Goal: Task Accomplishment & Management: Complete application form

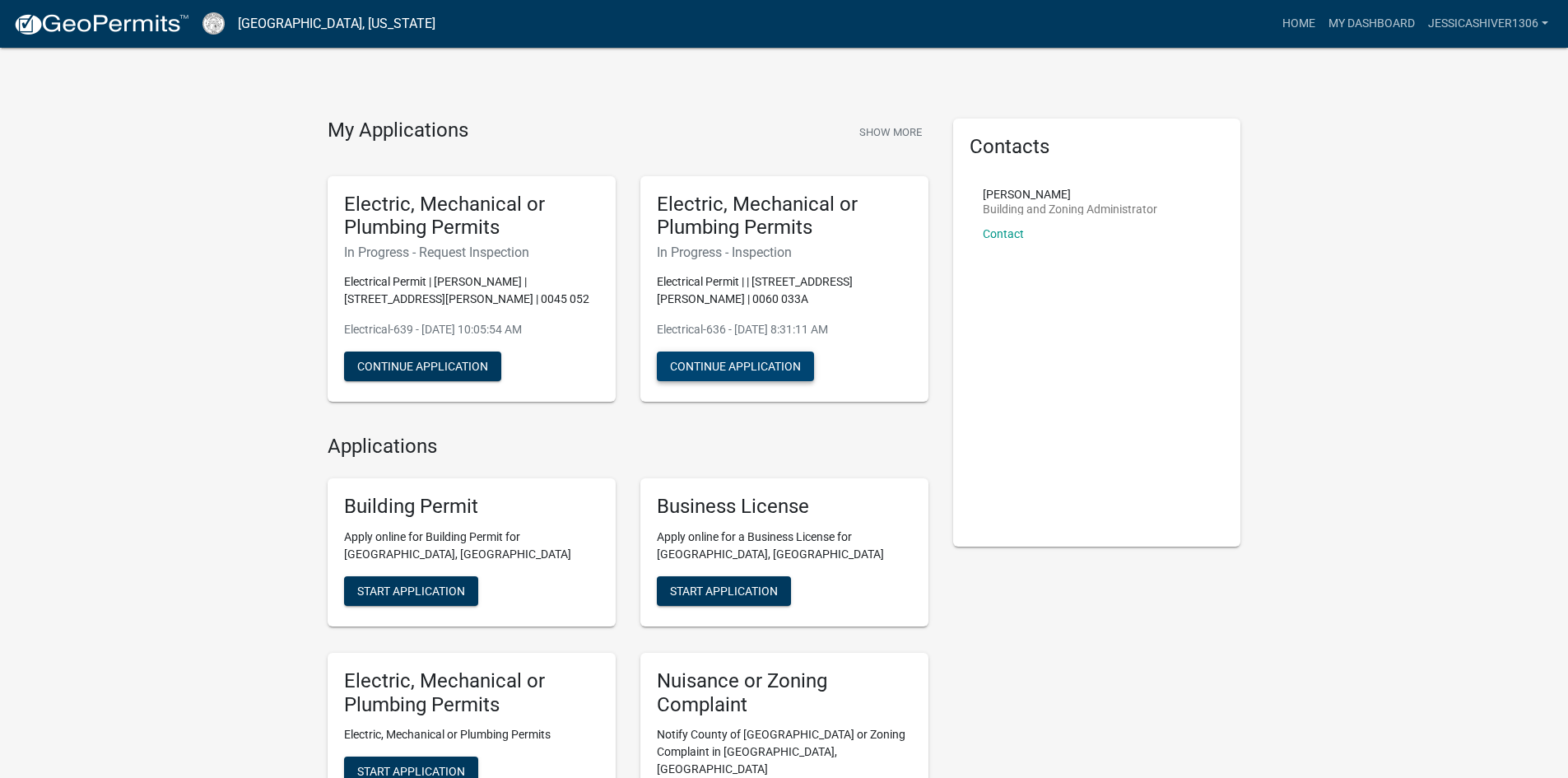
click at [799, 368] on button "Continue Application" at bounding box center [735, 366] width 157 height 29
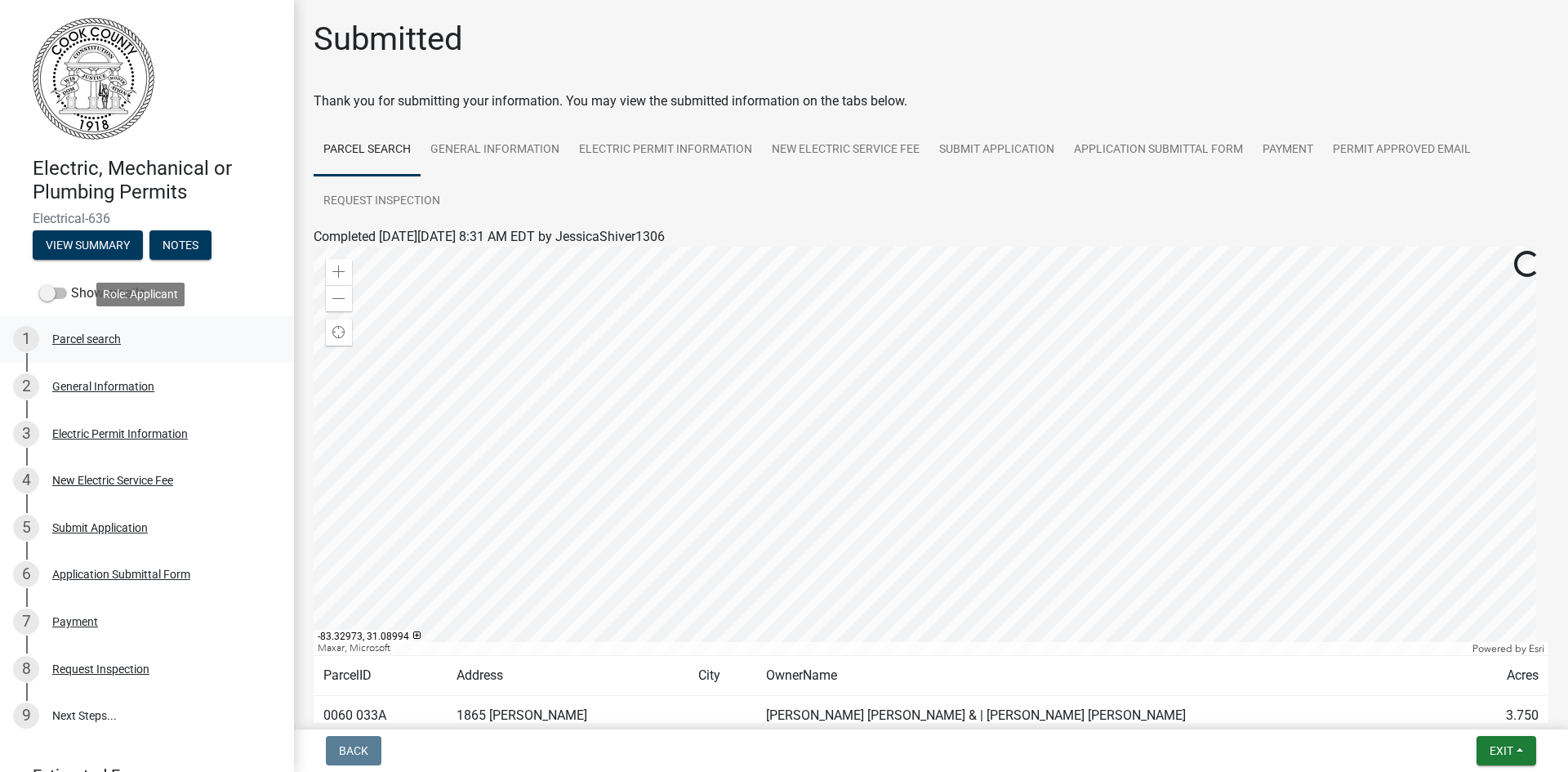
click at [77, 335] on div "Parcel search" at bounding box center [86, 339] width 68 height 12
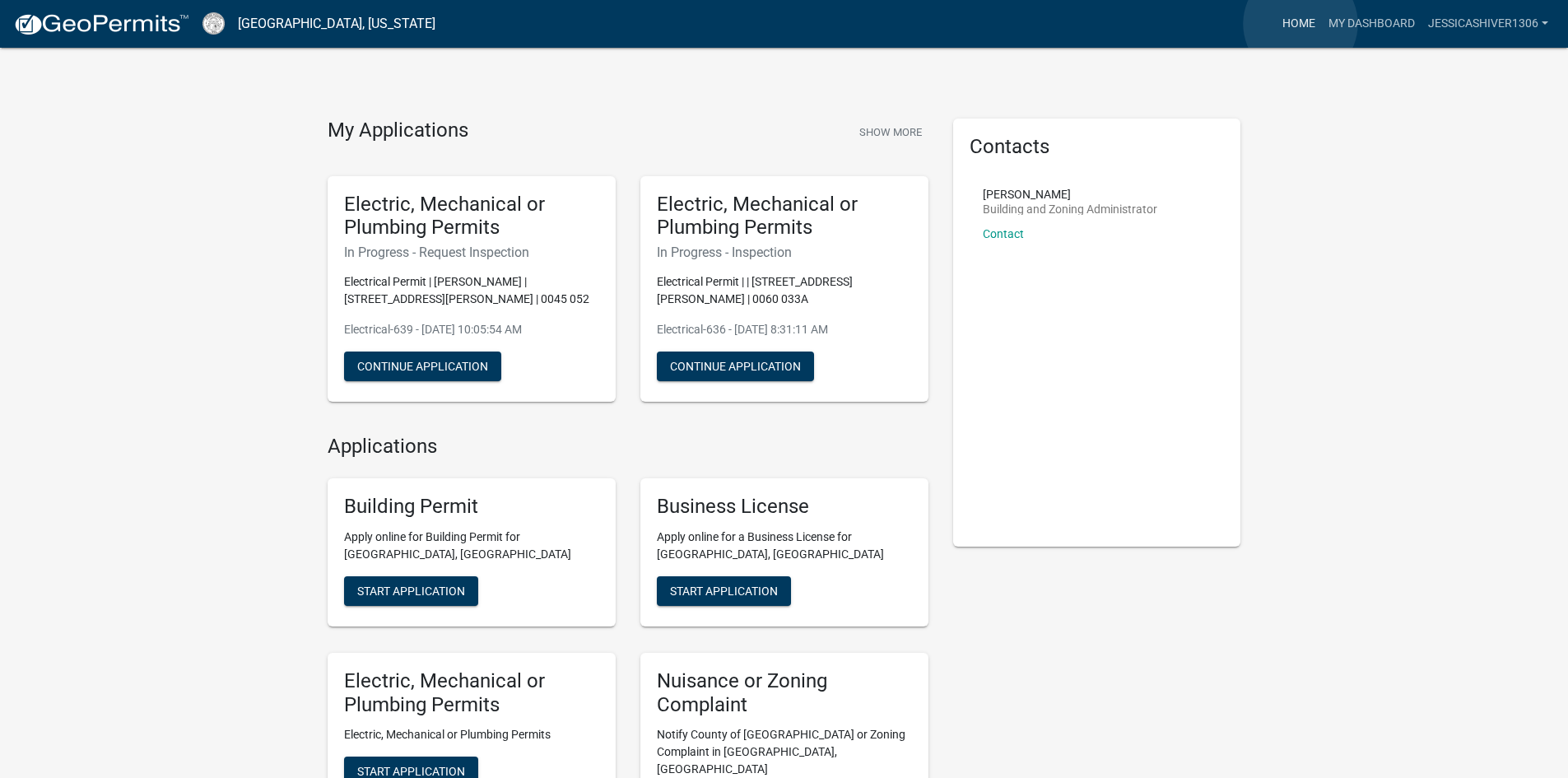
click at [1301, 24] on link "Home" at bounding box center [1299, 24] width 46 height 31
click at [1353, 15] on link "My Dashboard" at bounding box center [1372, 24] width 99 height 31
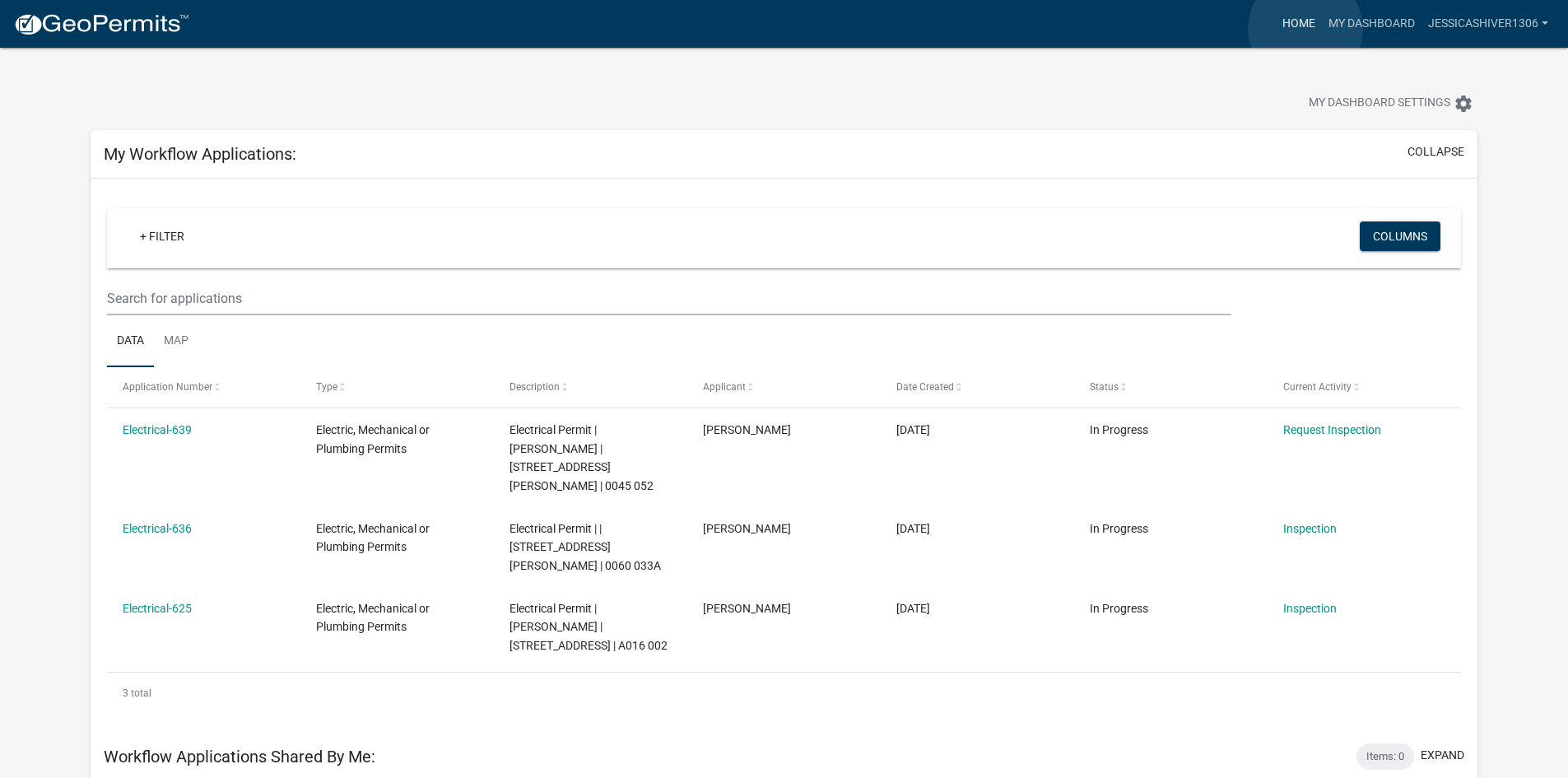
click at [1306, 29] on link "Home" at bounding box center [1299, 24] width 46 height 31
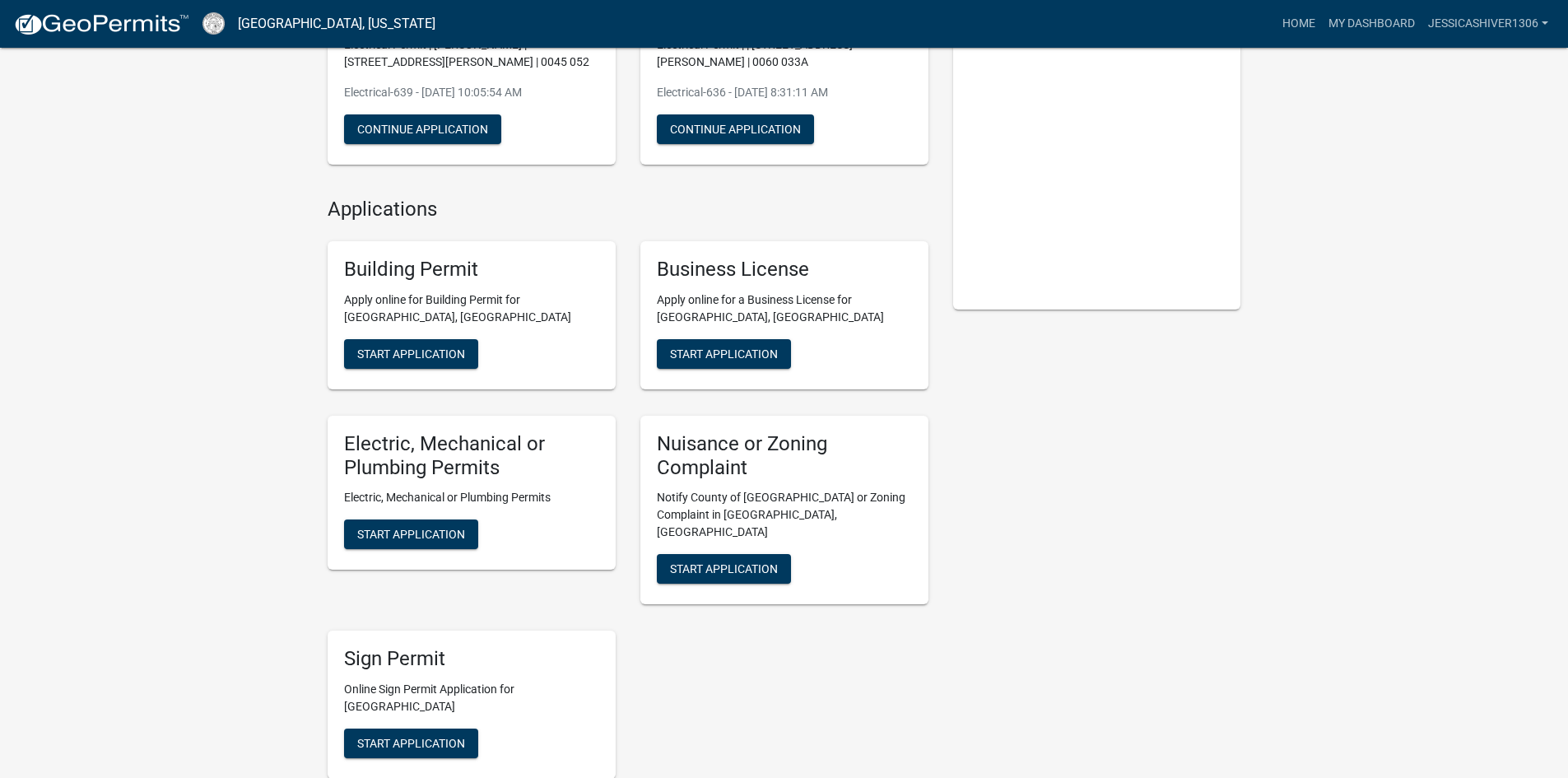
scroll to position [247, 0]
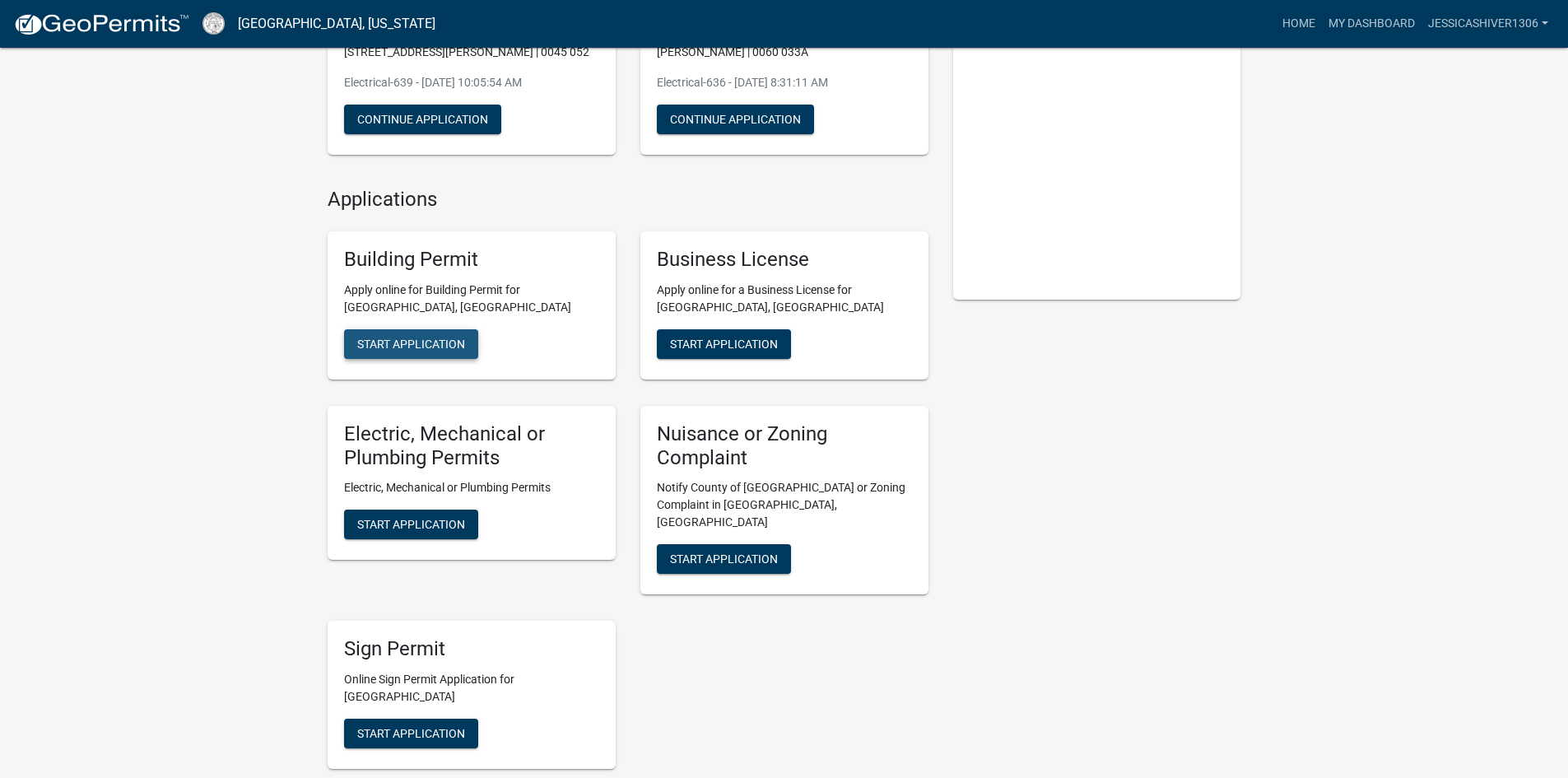
click at [447, 359] on button "Start Application" at bounding box center [412, 344] width 134 height 29
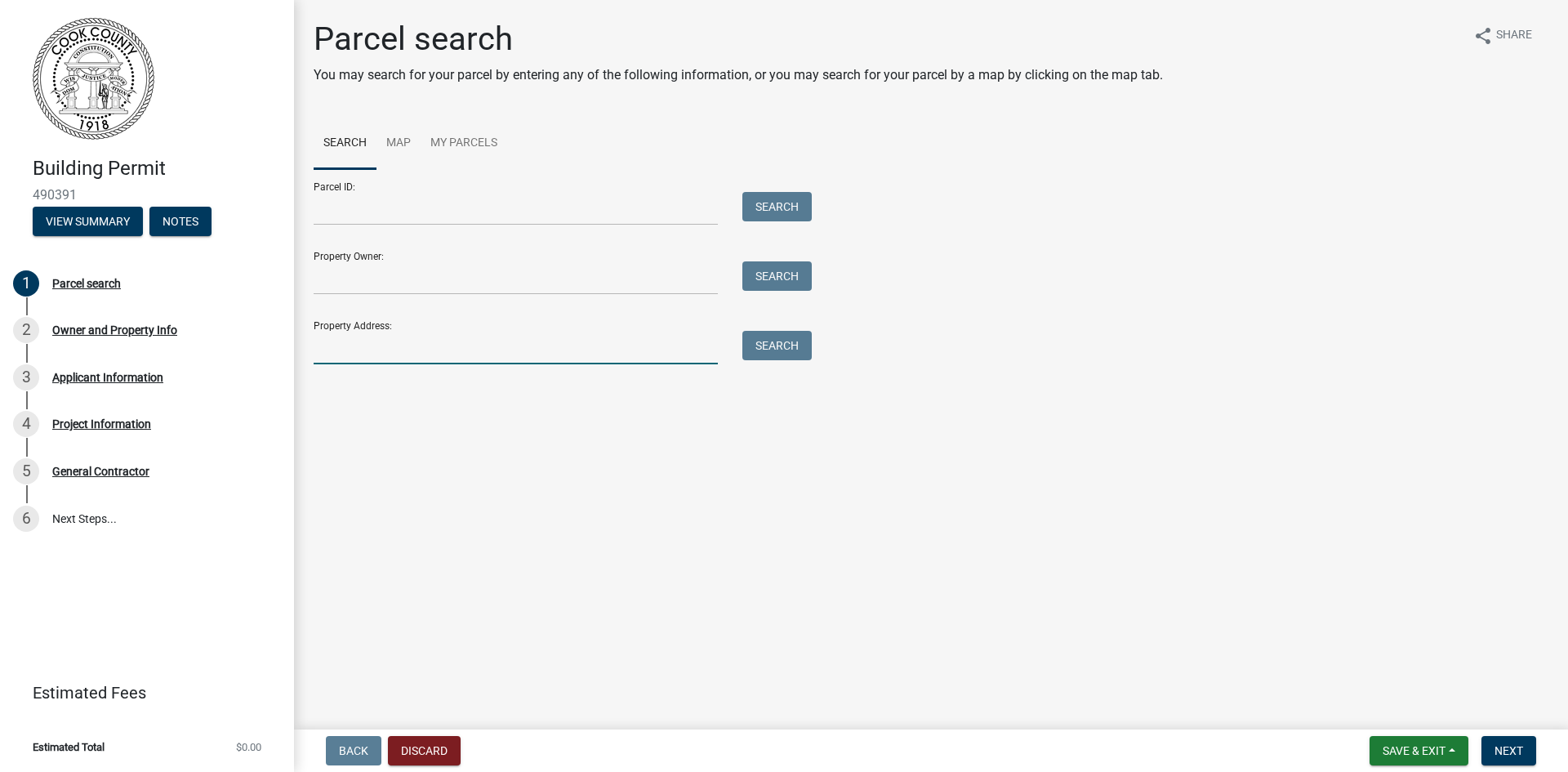
click at [442, 344] on input "Property Address:" at bounding box center [515, 347] width 405 height 34
type input "31164 Knight"
click at [504, 343] on input "31164 Knight" at bounding box center [515, 347] width 405 height 34
type input "[STREET_ADDRESS][PERSON_NAME]"
click at [784, 362] on div "Search" at bounding box center [773, 347] width 86 height 34
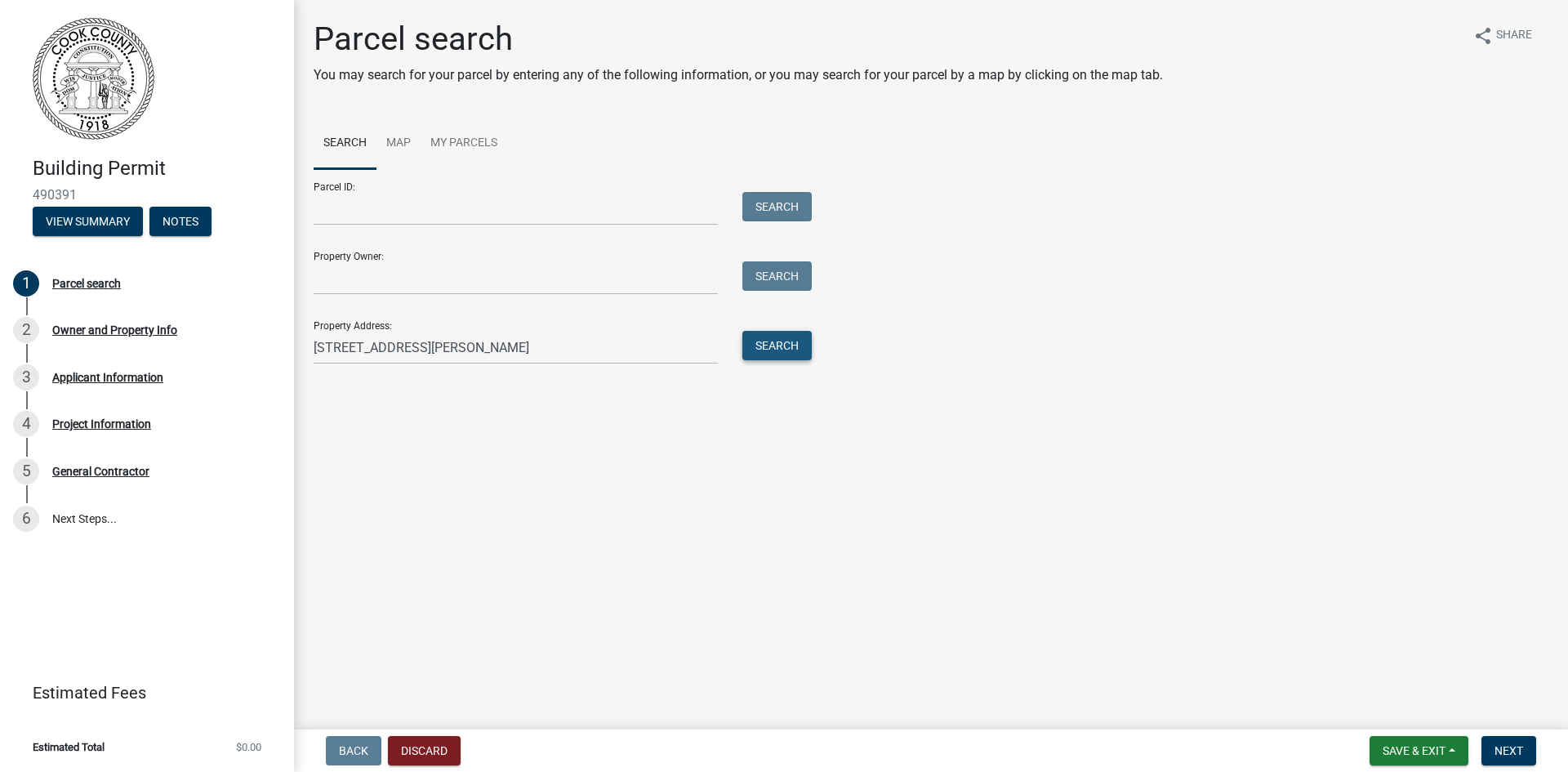
click at [784, 339] on button "Search" at bounding box center [777, 345] width 69 height 29
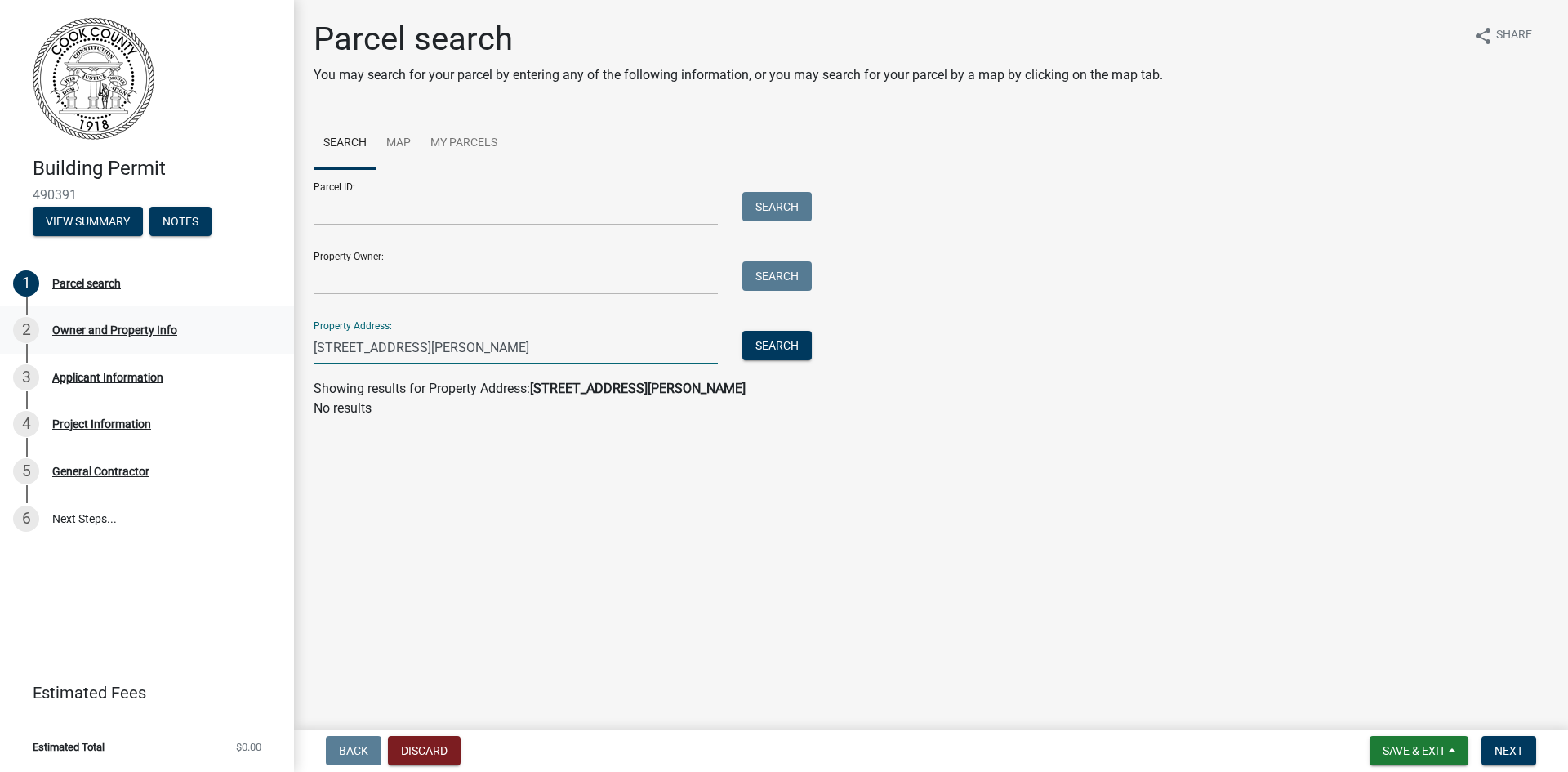
drag, startPoint x: 421, startPoint y: 343, endPoint x: 256, endPoint y: 328, distance: 165.7
click at [258, 328] on div "Building Permit 490391 View Summary Notes 1 Parcel search 2 Owner and Property …" at bounding box center [784, 386] width 1568 height 772
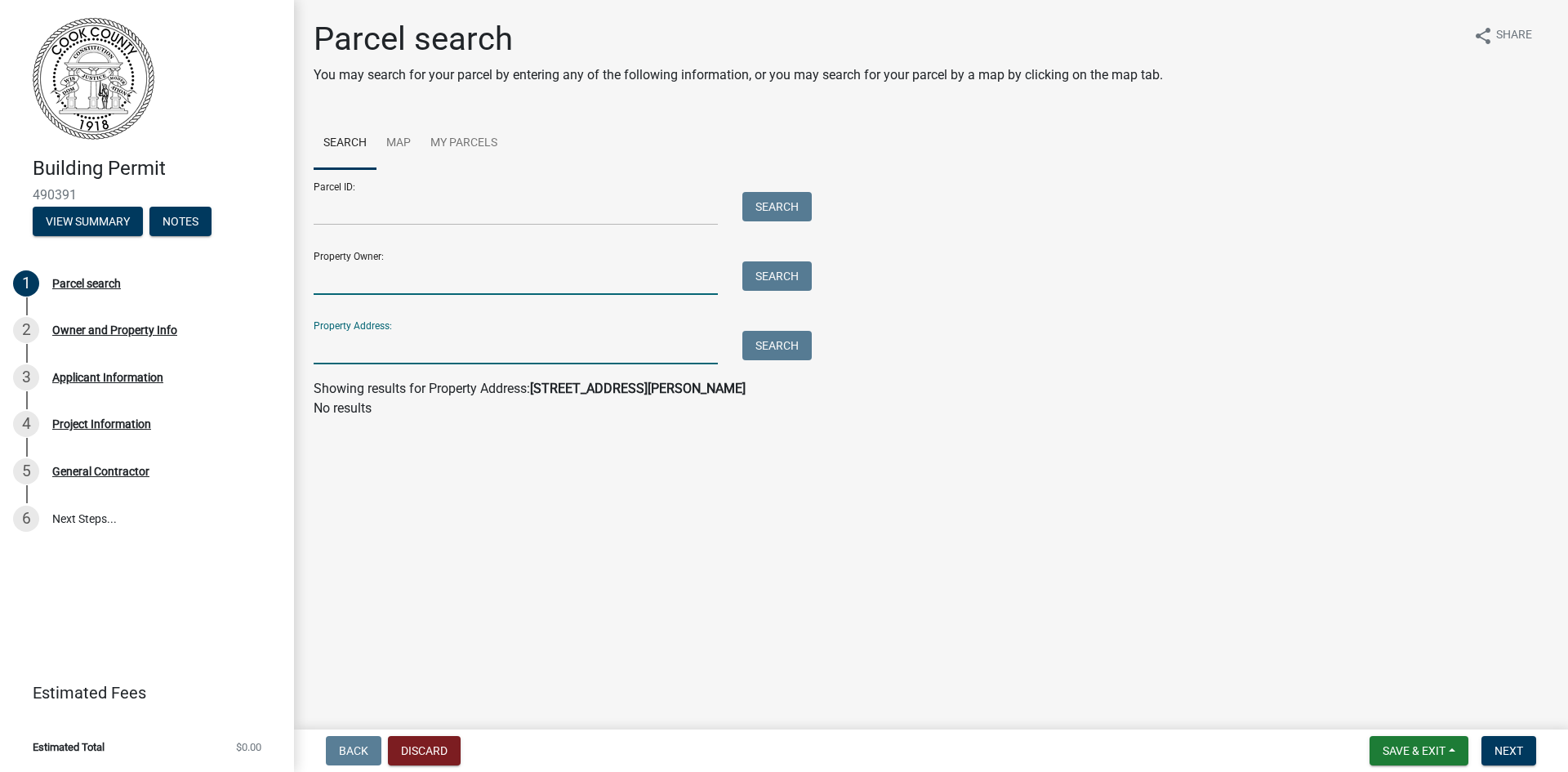
click at [364, 281] on input "Property Owner:" at bounding box center [515, 278] width 405 height 34
type input "[PERSON_NAME]"
click at [781, 280] on button "Search" at bounding box center [777, 276] width 69 height 29
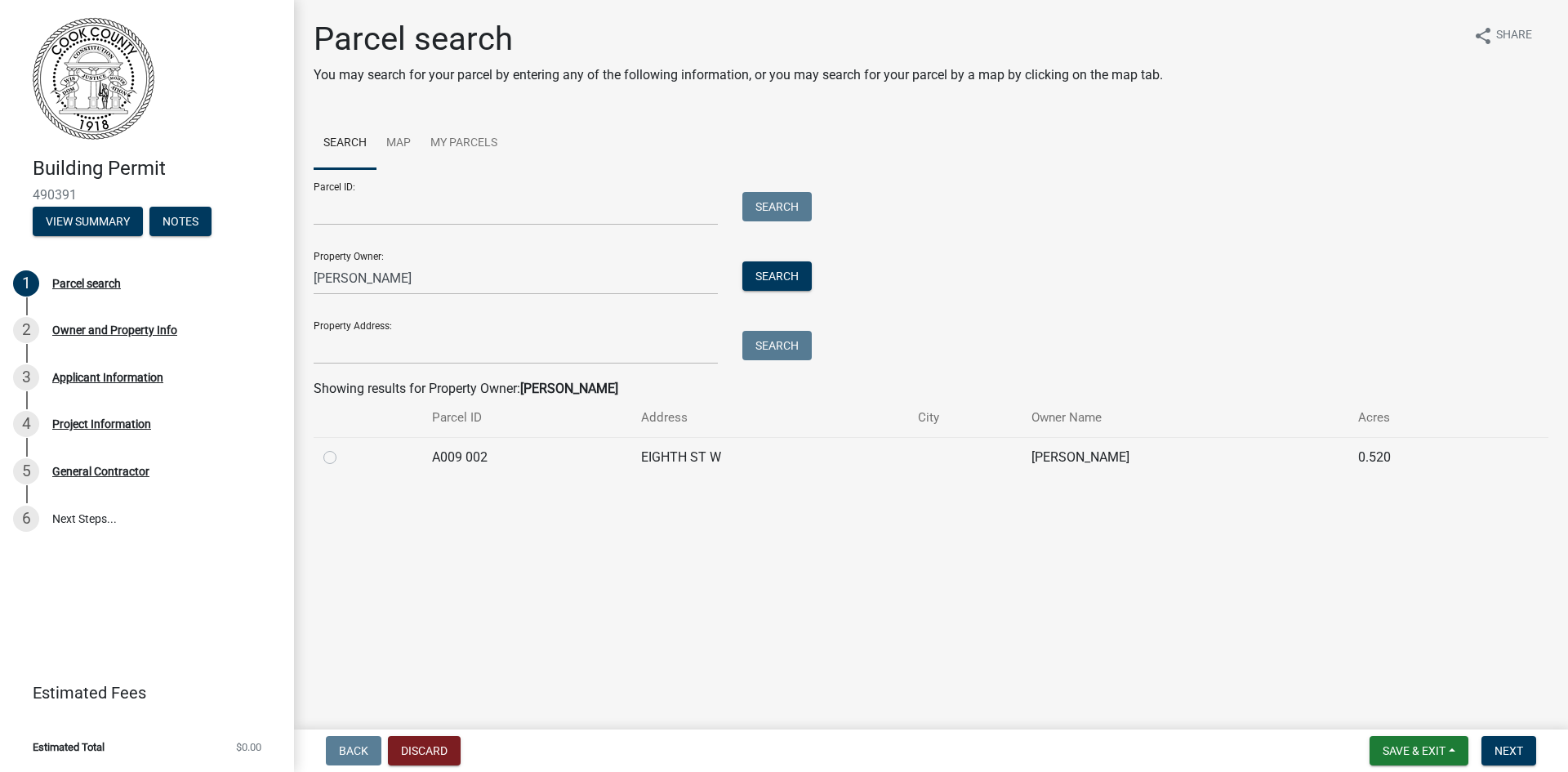
click at [342, 448] on label at bounding box center [342, 448] width 0 height 0
click at [342, 459] on 002 "radio" at bounding box center [348, 453] width 11 height 11
radio 002 "true"
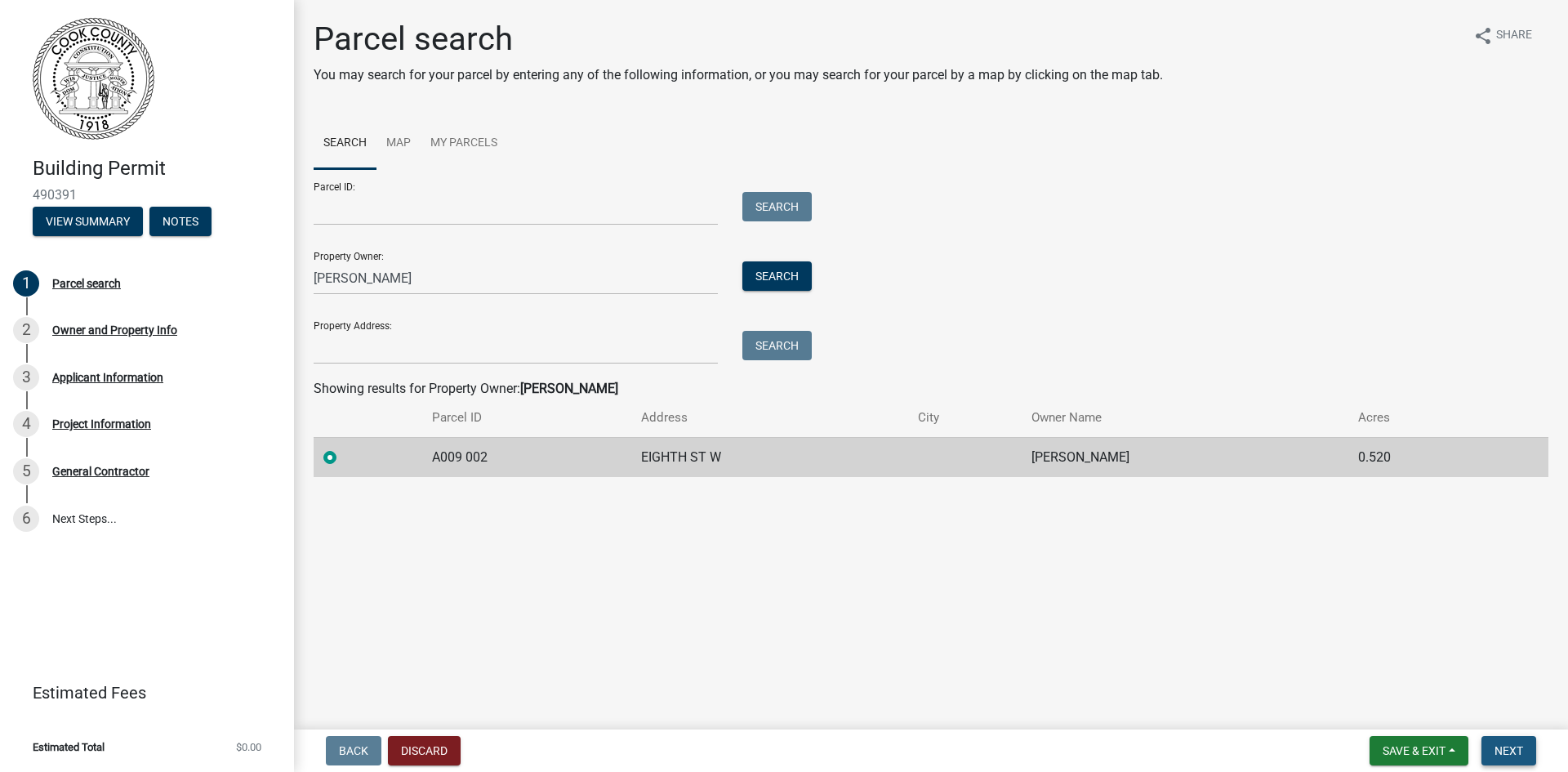
click at [1503, 750] on span "Next" at bounding box center [1508, 750] width 28 height 13
